Goal: Find specific page/section: Find specific page/section

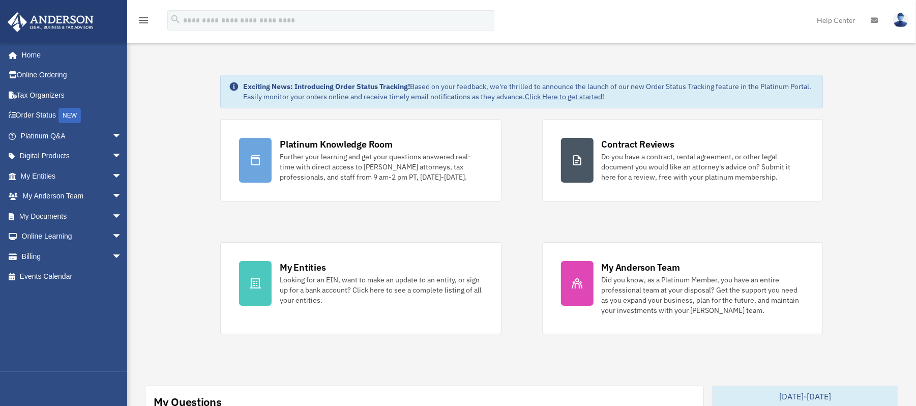
click at [532, 293] on div "Platinum Knowledge Room Further your learning and get your questions answered r…" at bounding box center [521, 226] width 602 height 215
click at [45, 218] on link "My Documents arrow_drop_down" at bounding box center [72, 216] width 130 height 20
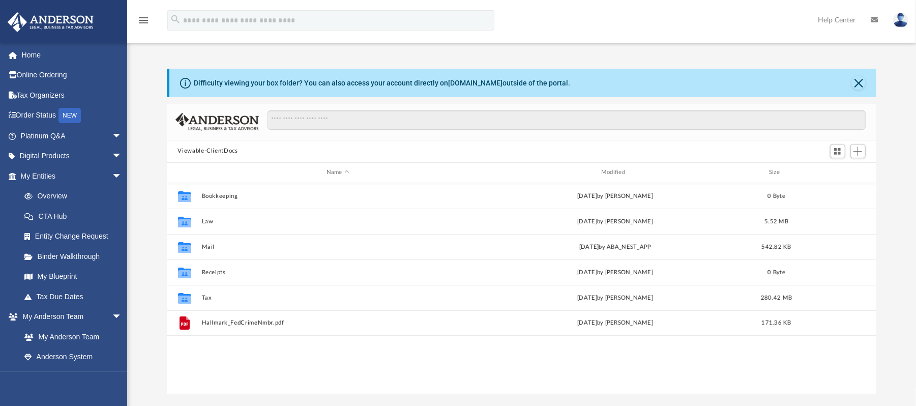
scroll to position [221, 699]
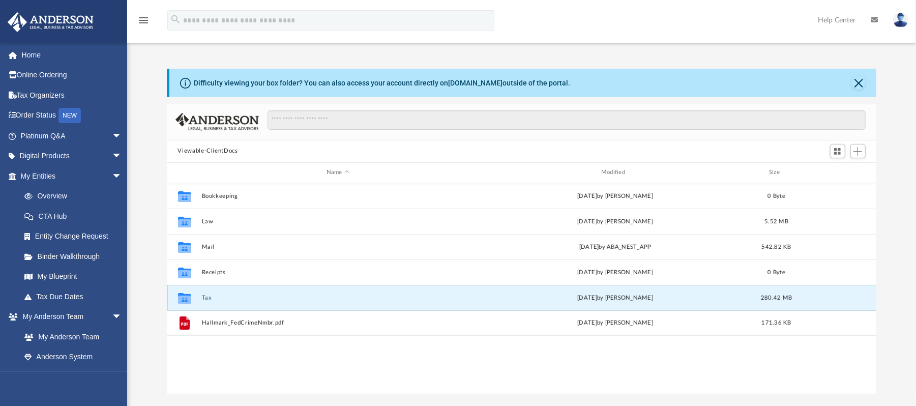
click at [206, 296] on button "Tax" at bounding box center [337, 297] width 272 height 7
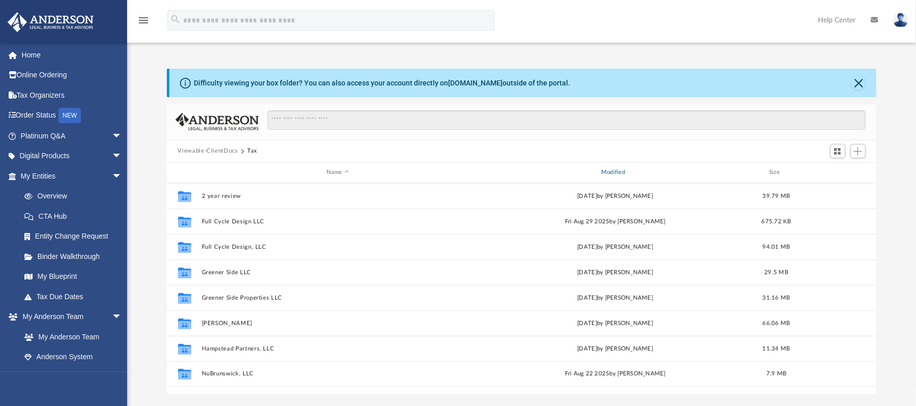
click at [616, 169] on div "Modified" at bounding box center [614, 172] width 273 height 9
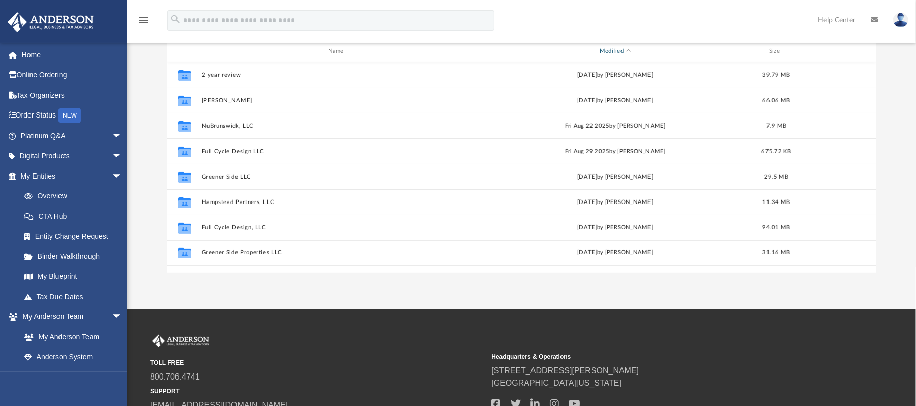
scroll to position [0, 0]
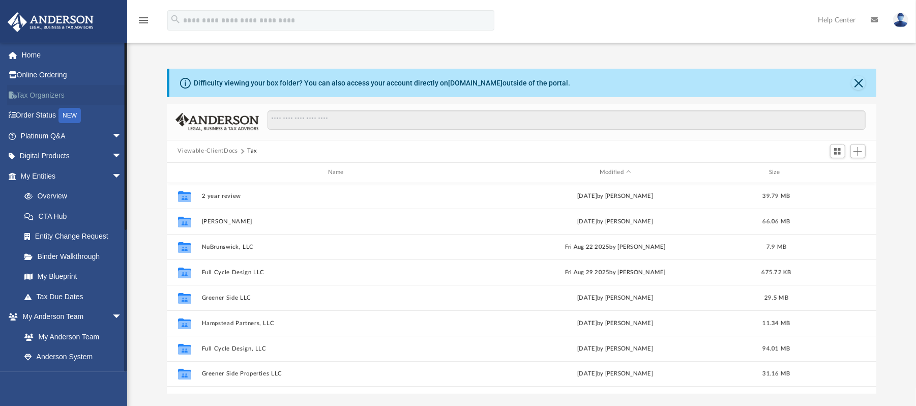
click at [41, 93] on link "Tax Organizers" at bounding box center [72, 95] width 130 height 20
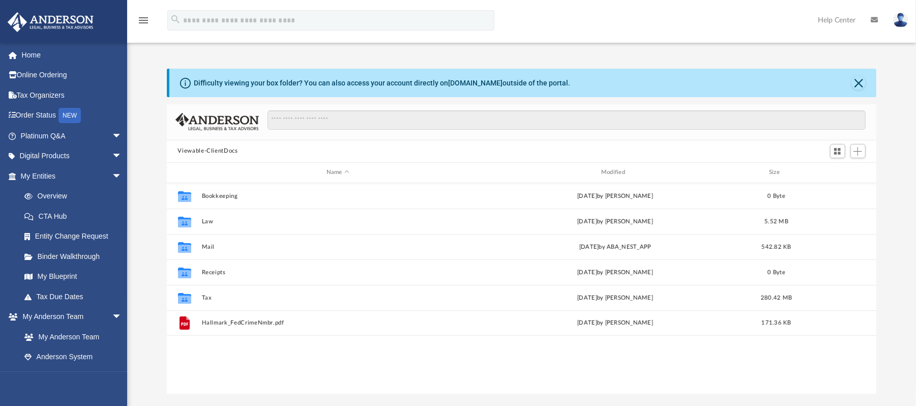
scroll to position [221, 699]
click at [112, 316] on span "arrow_drop_down" at bounding box center [122, 317] width 20 height 21
click at [42, 360] on link "Box" at bounding box center [75, 357] width 123 height 20
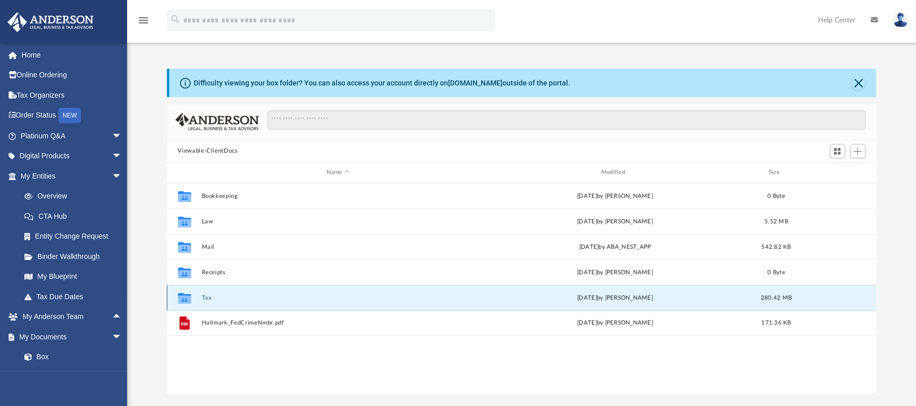
click at [205, 297] on button "Tax" at bounding box center [337, 297] width 272 height 7
